Goal: Navigation & Orientation: Find specific page/section

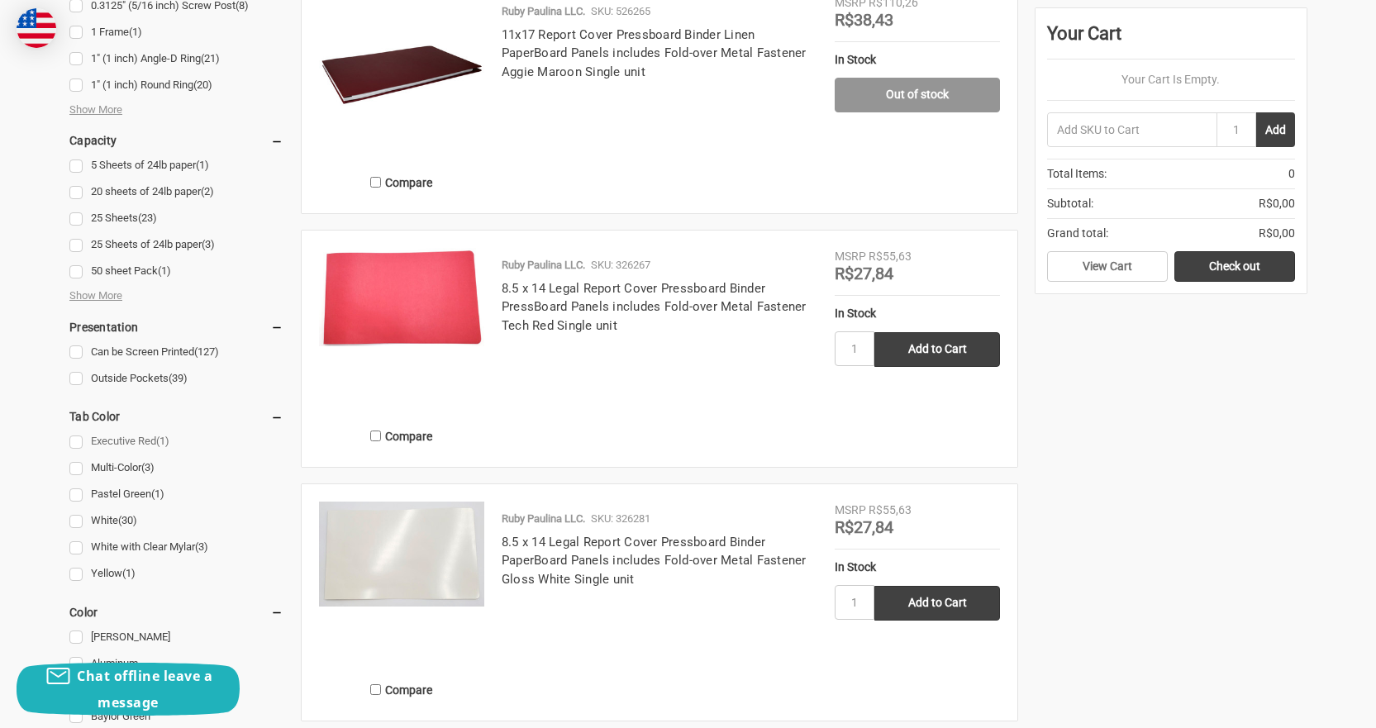
scroll to position [661, 0]
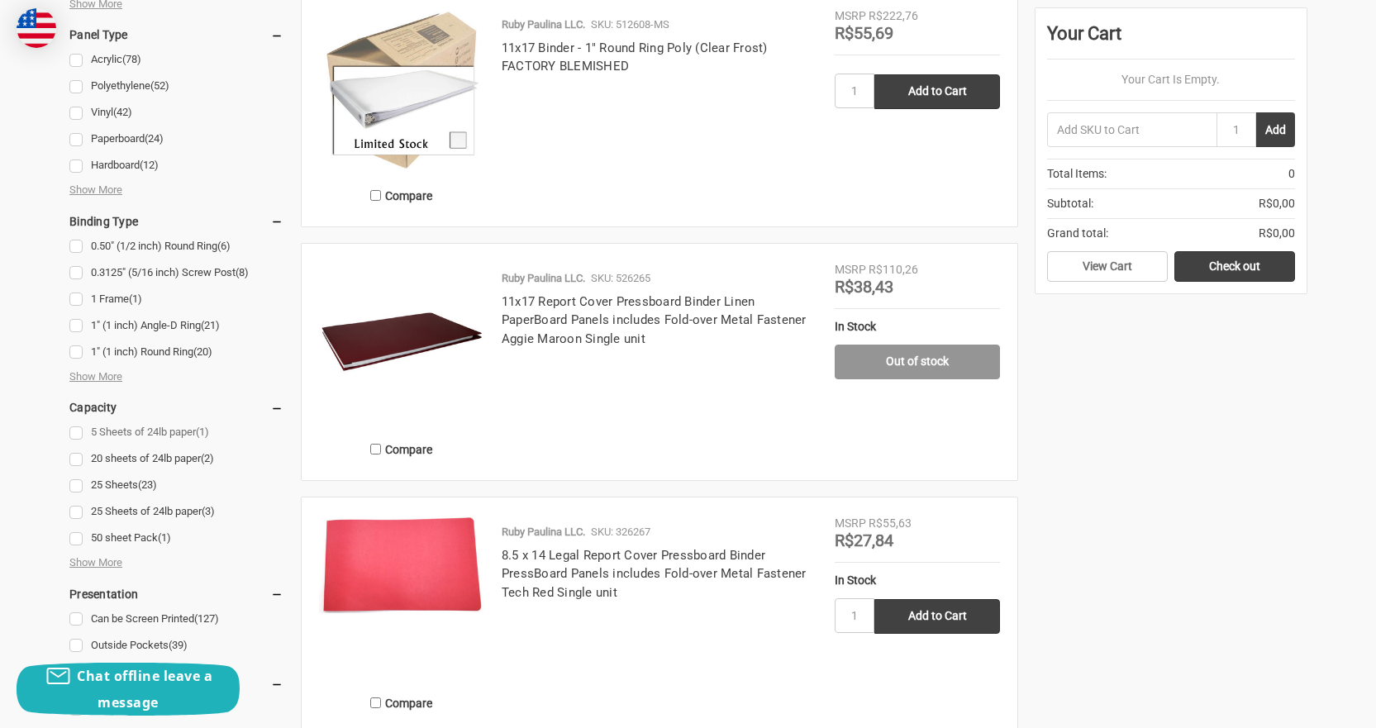
click at [81, 433] on link "5 Sheets of 24lb paper (1)" at bounding box center [176, 433] width 214 height 22
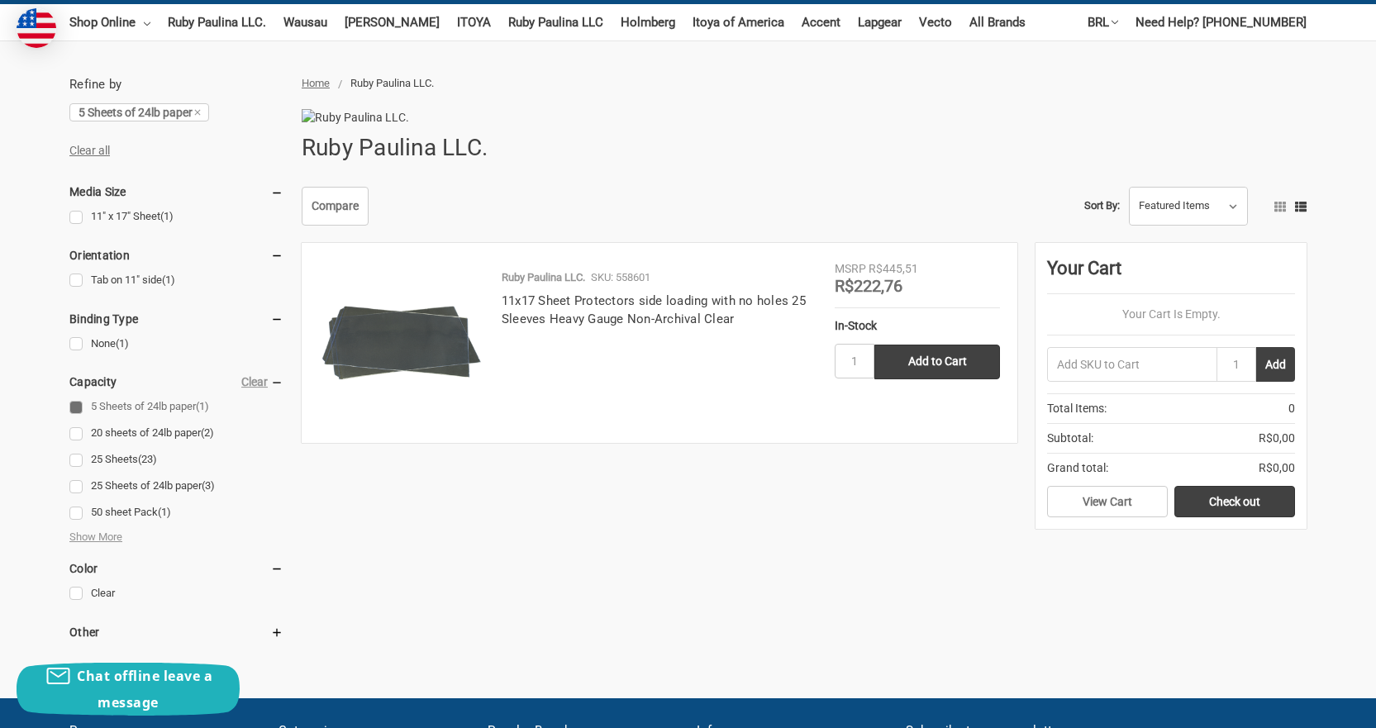
scroll to position [248, 0]
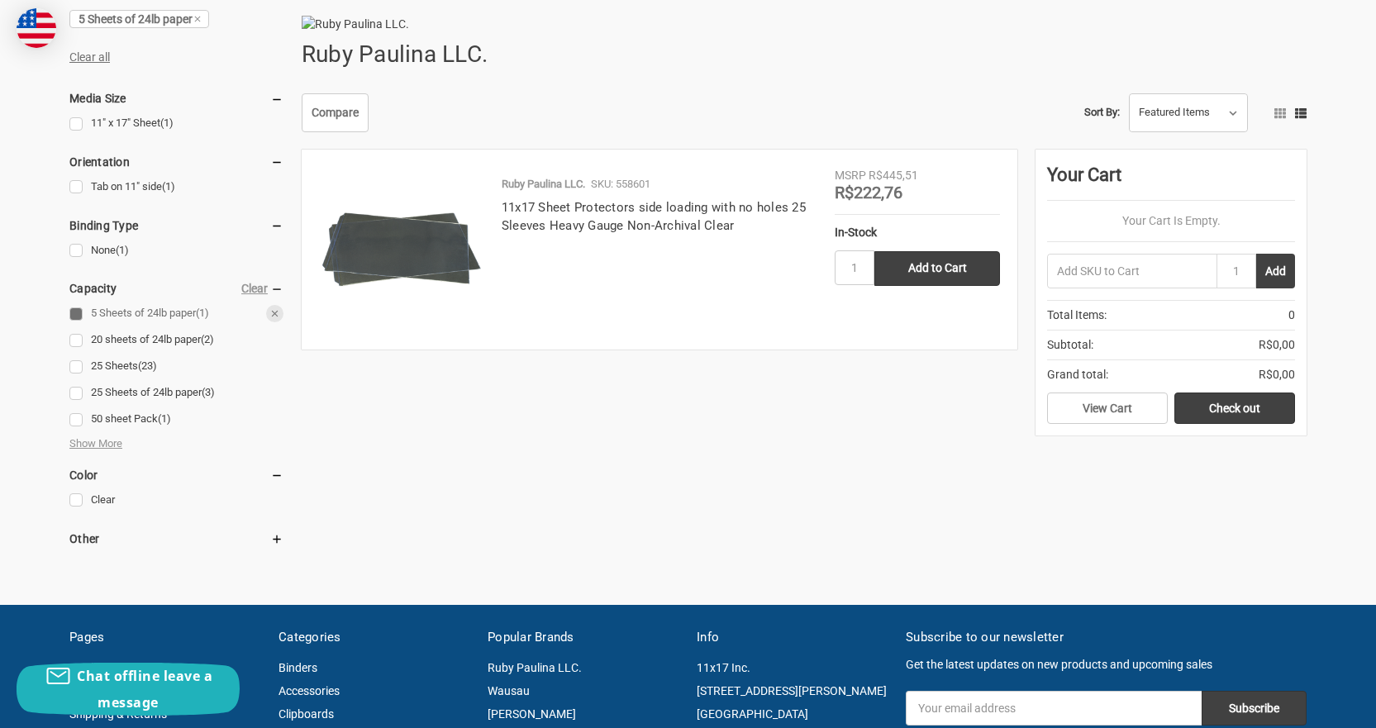
click at [79, 316] on link "5 Sheets of 24lb paper (1)" at bounding box center [176, 313] width 214 height 22
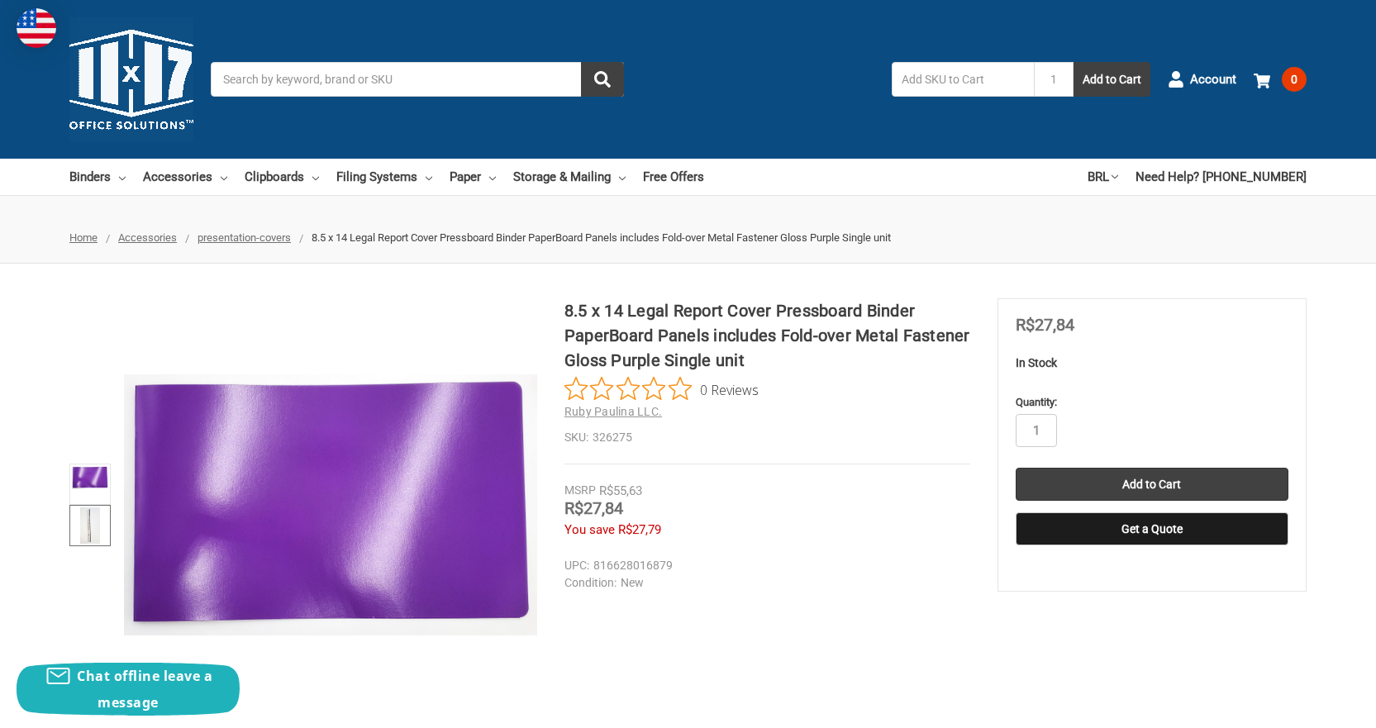
click at [82, 527] on img at bounding box center [90, 525] width 21 height 36
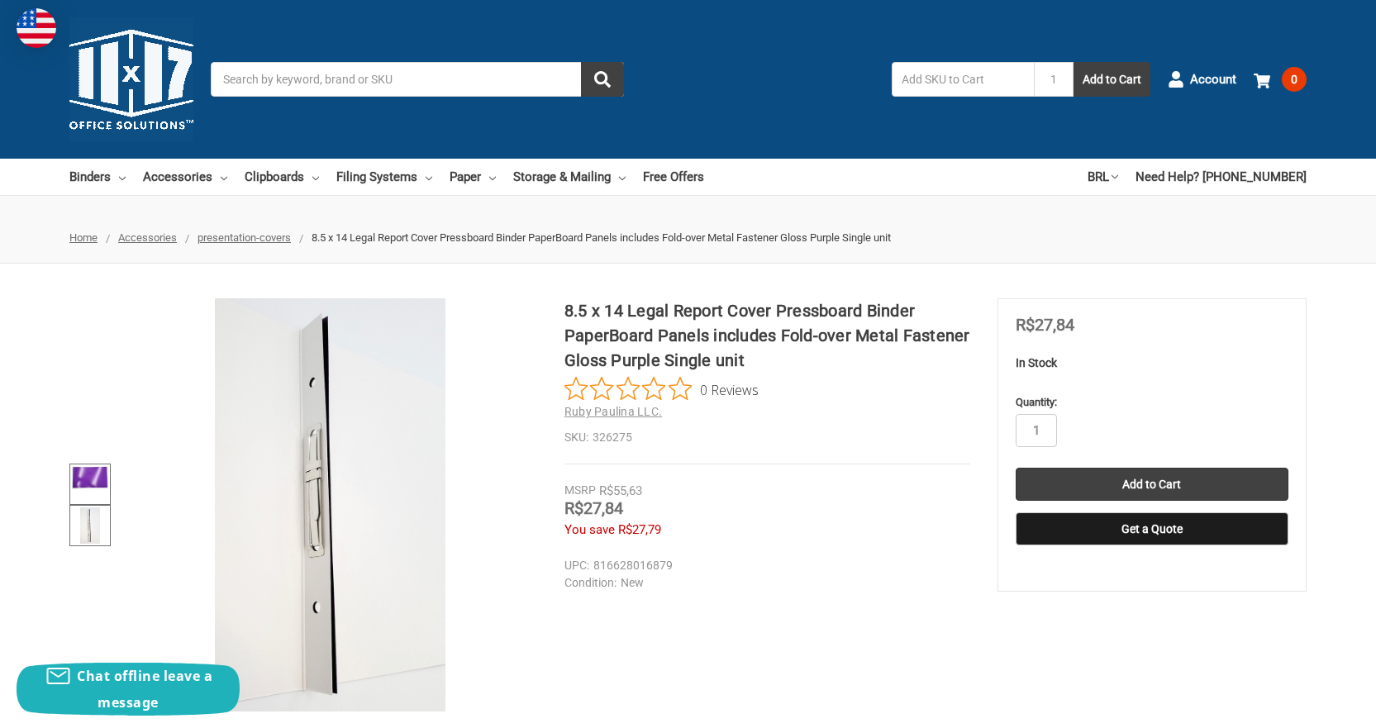
click at [91, 486] on img at bounding box center [90, 477] width 36 height 23
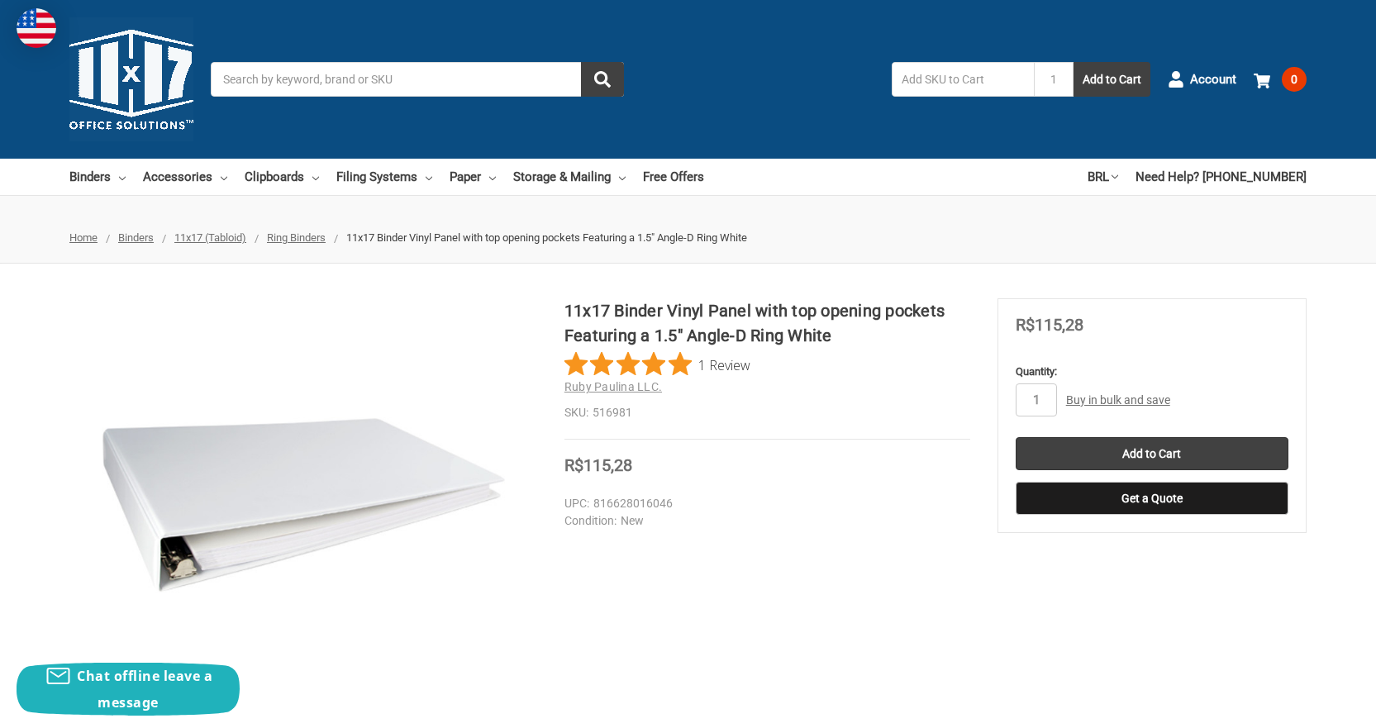
click at [307, 238] on span "Ring Binders" at bounding box center [296, 237] width 59 height 12
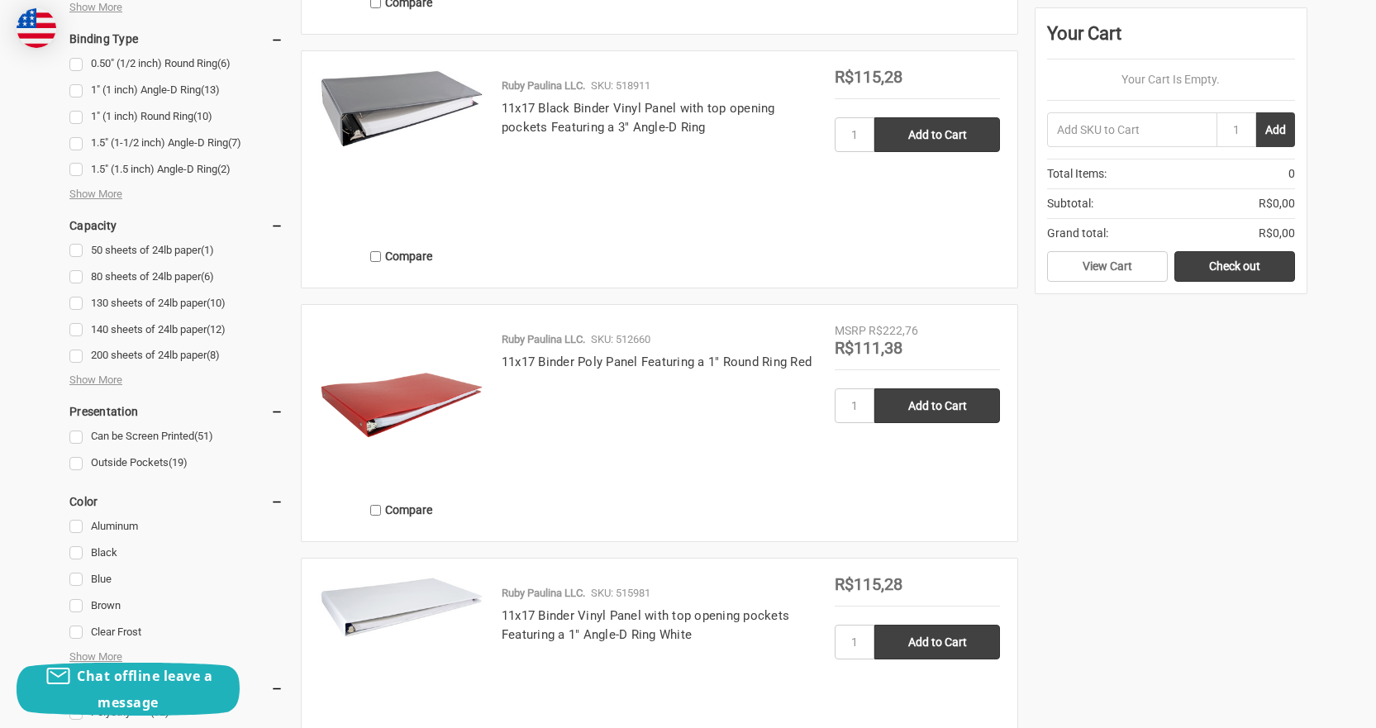
scroll to position [1157, 0]
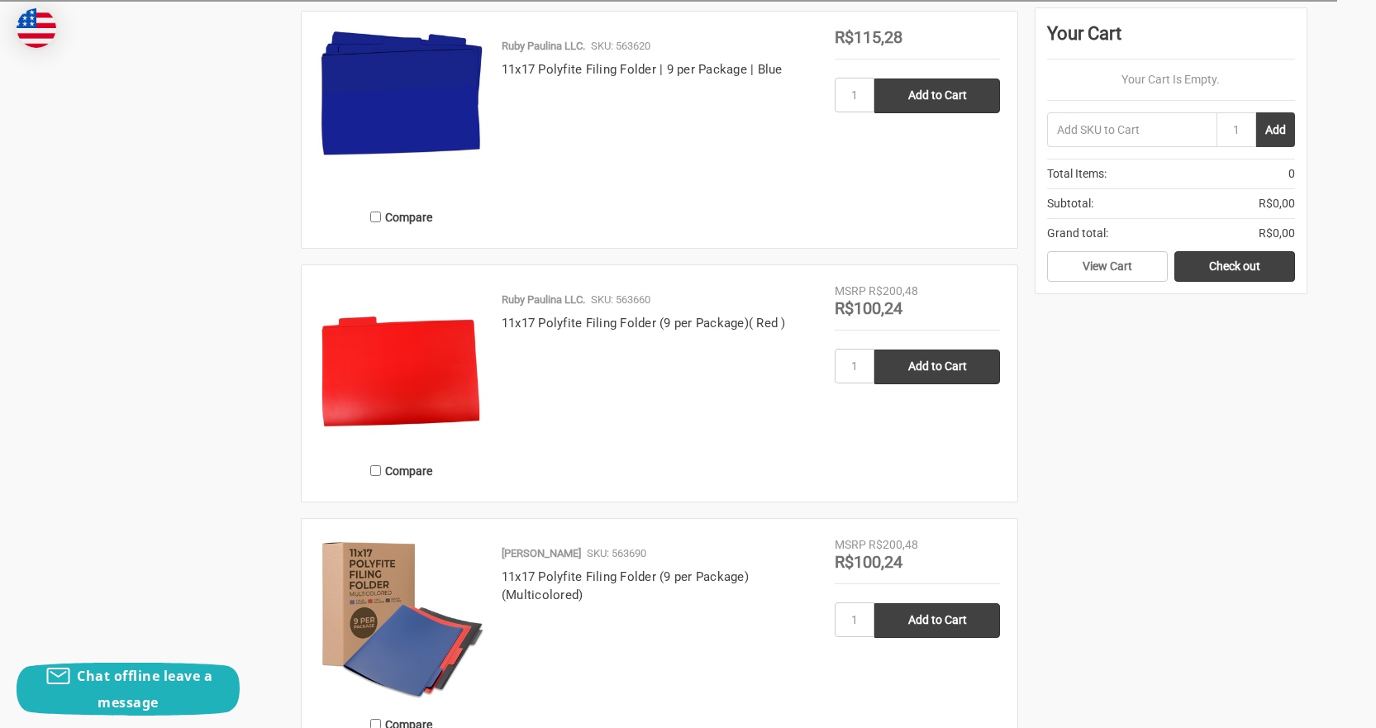
scroll to position [2479, 0]
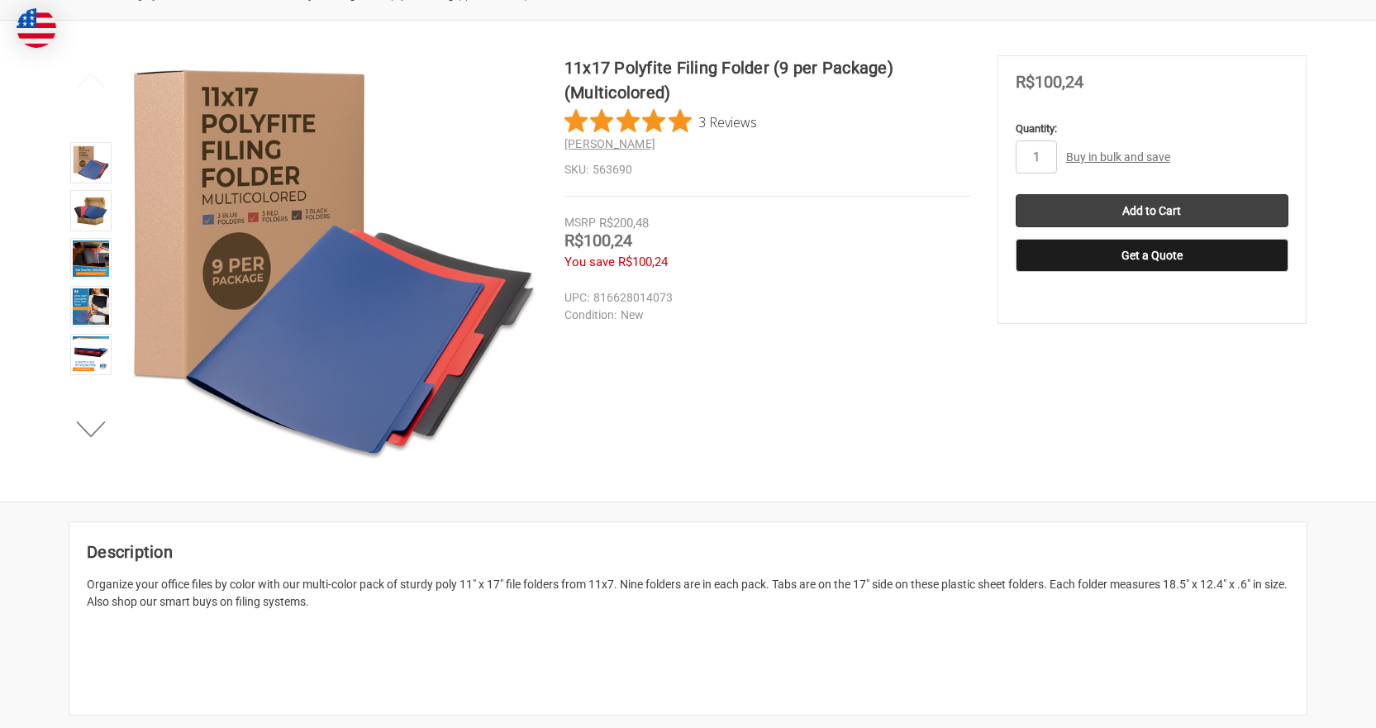
scroll to position [248, 0]
